Goal: Information Seeking & Learning: Learn about a topic

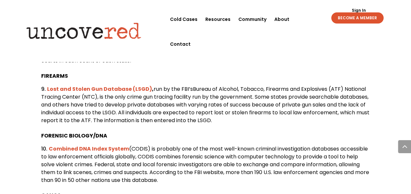
scroll to position [803, 0]
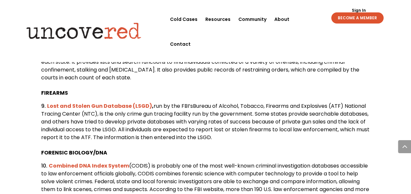
click at [84, 105] on b "Lost and Stolen Gun Database (LSGD)" at bounding box center [99, 106] width 105 height 8
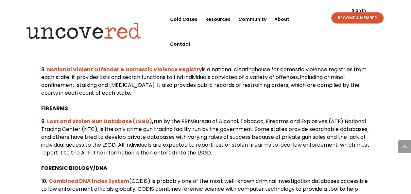
scroll to position [803, 0]
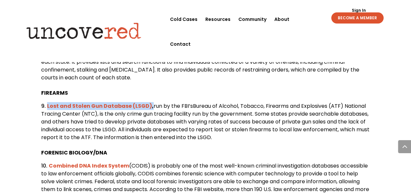
drag, startPoint x: 148, startPoint y: 105, endPoint x: 46, endPoint y: 107, distance: 101.6
click at [46, 107] on li "Lost and Stolen Gun Database (LSGD) , run by the FBI’s Bureau of Alcohol, Tobac…" at bounding box center [205, 121] width 329 height 39
drag, startPoint x: 46, startPoint y: 107, endPoint x: 83, endPoint y: 106, distance: 37.3
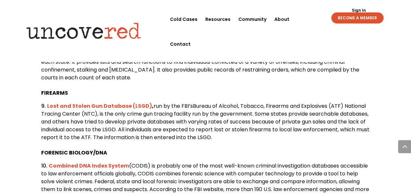
drag, startPoint x: 83, startPoint y: 106, endPoint x: 72, endPoint y: 91, distance: 18.9
click at [72, 91] on p "FIREARMS" at bounding box center [205, 95] width 329 height 13
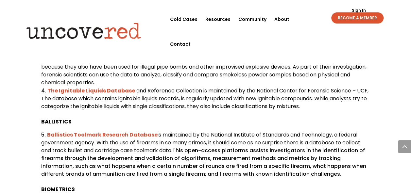
scroll to position [542, 0]
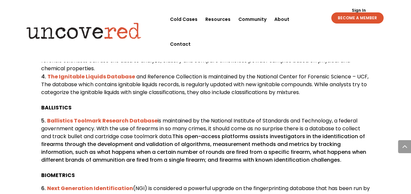
click at [69, 120] on b "Ballistics Toolmark Research Database" at bounding box center [102, 121] width 110 height 8
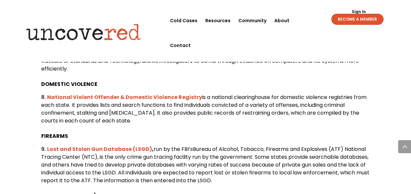
scroll to position [771, 0]
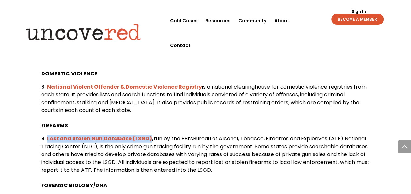
drag, startPoint x: 147, startPoint y: 138, endPoint x: 46, endPoint y: 139, distance: 100.7
click at [46, 139] on li "Lost and Stolen Gun Database (LSGD) , run by the FBI’s Bureau of Alcohol, Tobac…" at bounding box center [205, 154] width 329 height 39
copy b "Lost and Stolen Gun Database (LSGD)"
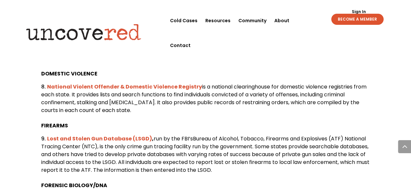
click at [273, 177] on ol "Lost and Stolen Gun Database (LSGD) , run by the FBI’s Bureau of Alcohol, Tobac…" at bounding box center [205, 158] width 329 height 47
click at [107, 136] on b "Lost and Stolen Gun Database (LSGD)" at bounding box center [99, 139] width 105 height 8
